Goal: Find specific fact: Find specific fact

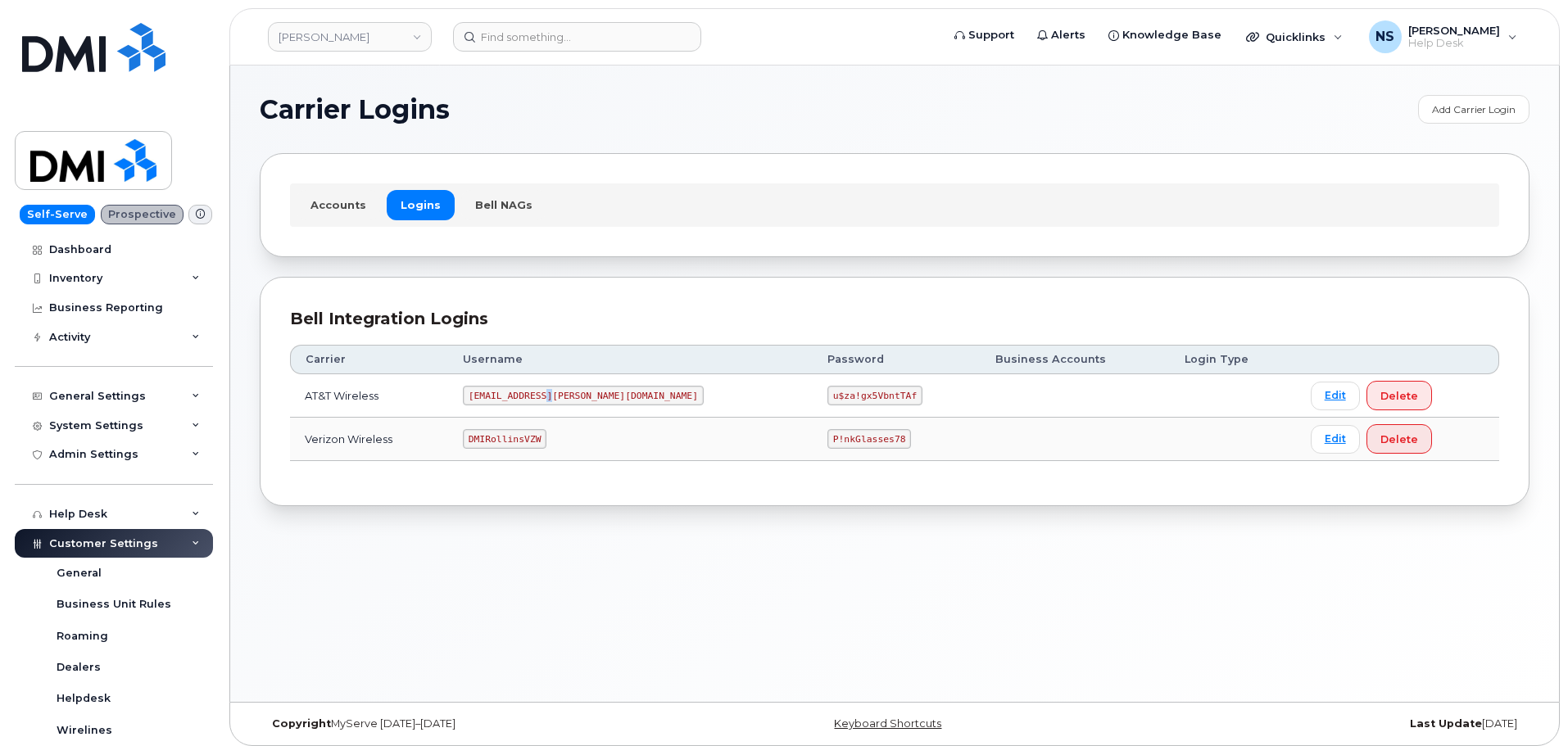
click at [575, 402] on code "MS-Rollins@dminc.com" at bounding box center [582, 396] width 241 height 20
click at [574, 400] on code "MS-Rollins@dminc.com" at bounding box center [582, 396] width 241 height 20
click at [572, 397] on code "MS-Rollins@dminc.com" at bounding box center [582, 396] width 241 height 20
click at [571, 395] on code "MS-Rollins@dminc.com" at bounding box center [582, 396] width 241 height 20
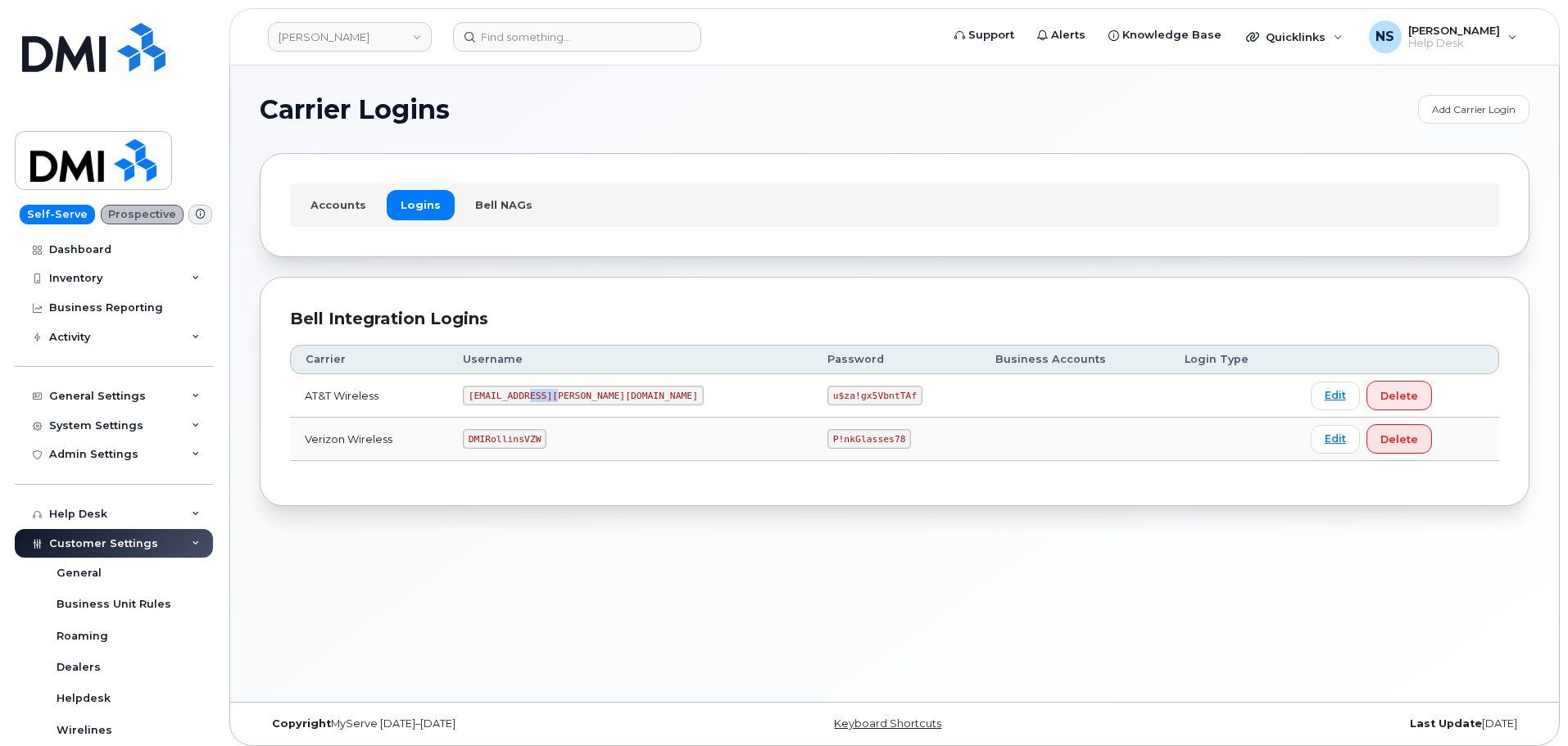
click at [571, 395] on code "MS-Rollins@dminc.com" at bounding box center [582, 396] width 241 height 20
click at [827, 395] on code "u$za!gx5VbntTAf" at bounding box center [875, 396] width 95 height 20
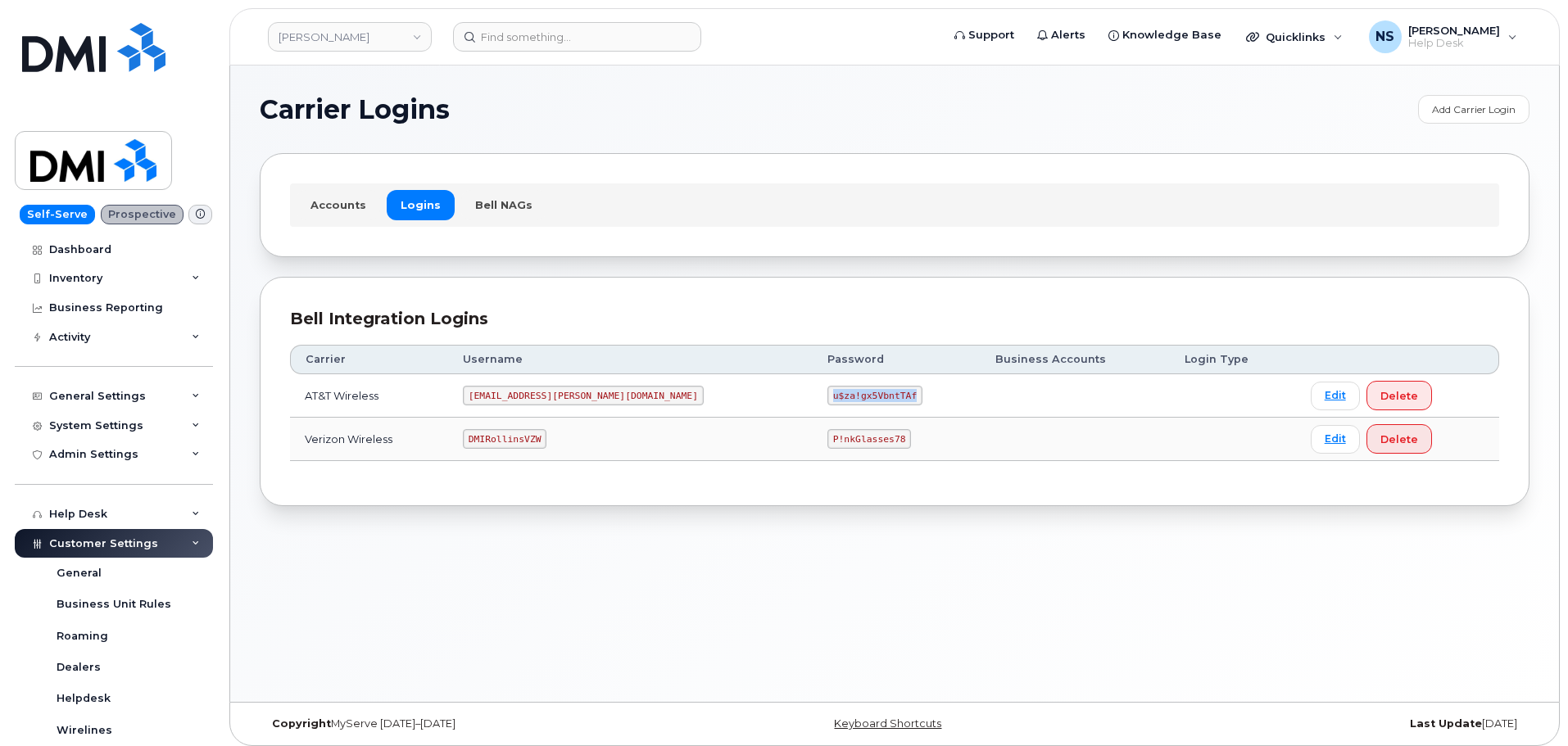
copy code "u$za!gx5VbntTAf"
